Goal: Transaction & Acquisition: Purchase product/service

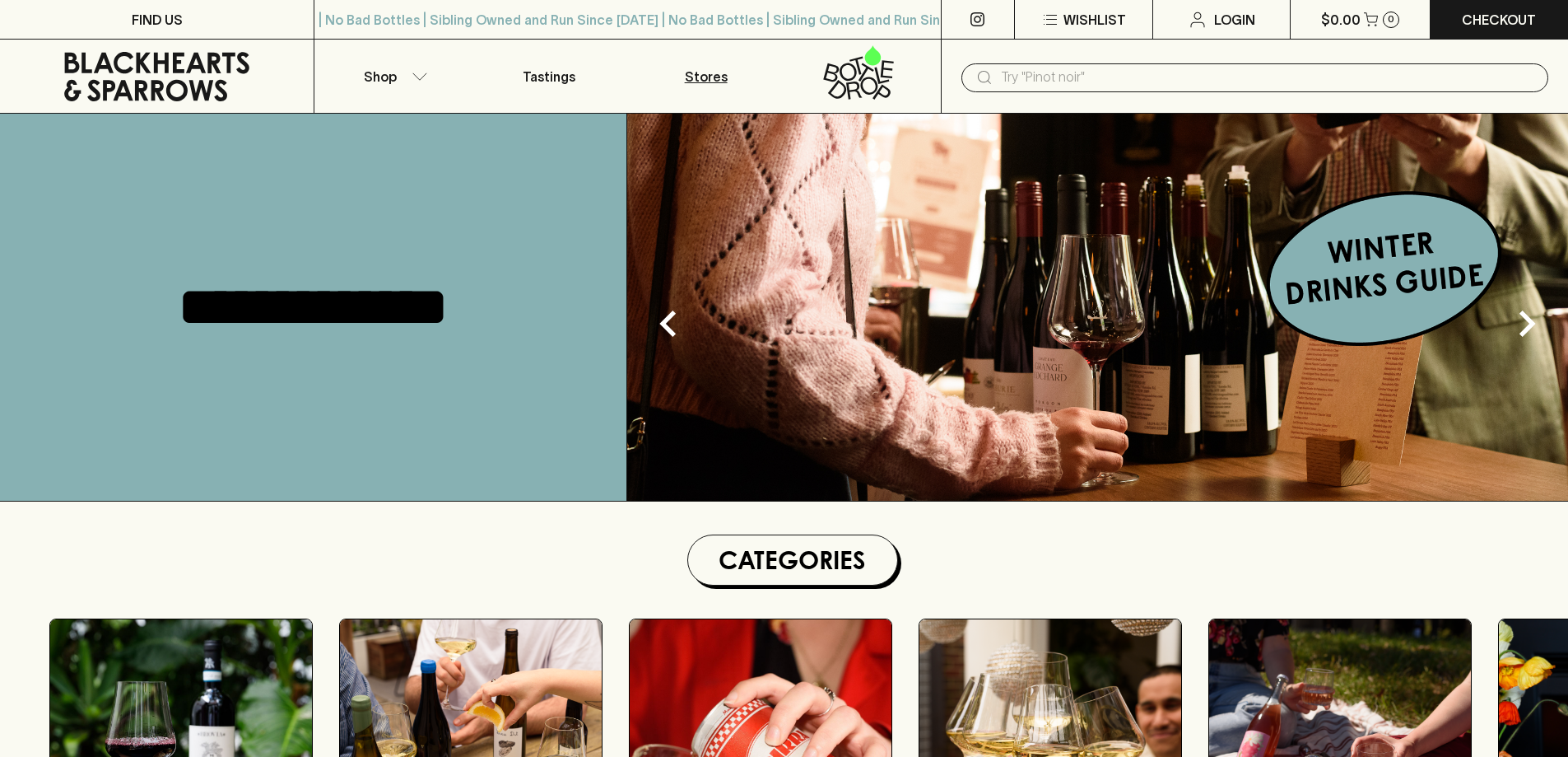
click at [700, 78] on p "Stores" at bounding box center [706, 76] width 42 height 20
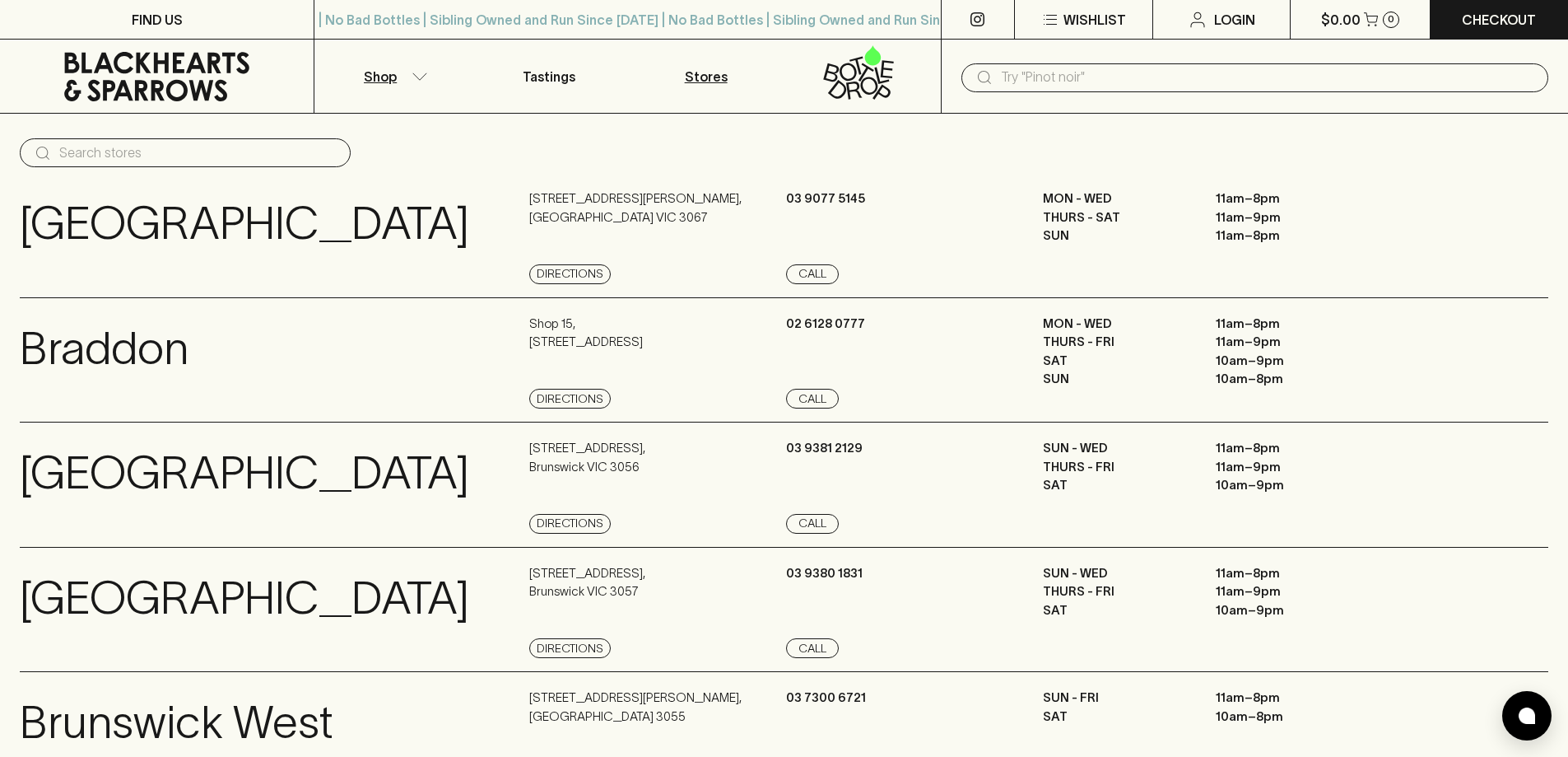
click at [420, 76] on icon "button" at bounding box center [420, 76] width 16 height 8
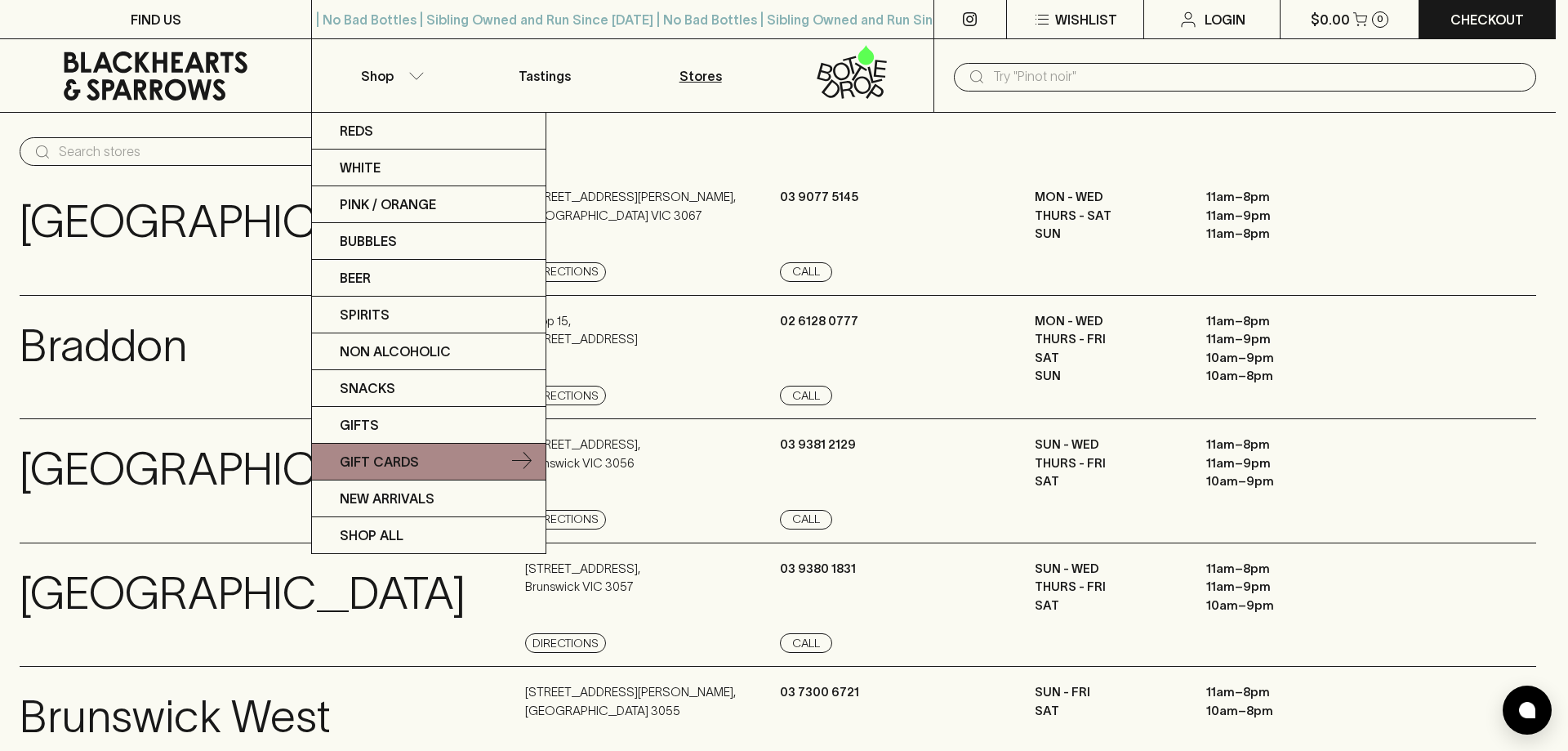
click at [383, 465] on p "Gift Cards" at bounding box center [379, 461] width 79 height 19
